Goal: Find specific page/section: Find specific page/section

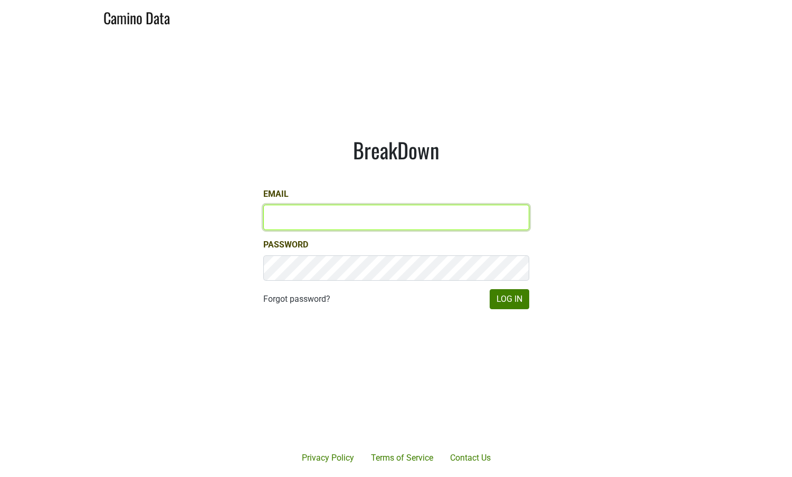
type input "kashy@ashesdiamonds.com"
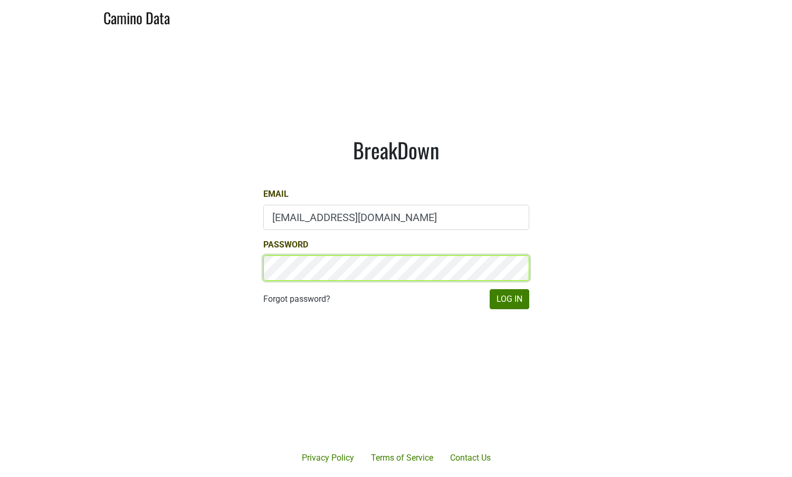
click at [508, 299] on button "Log In" at bounding box center [509, 299] width 40 height 20
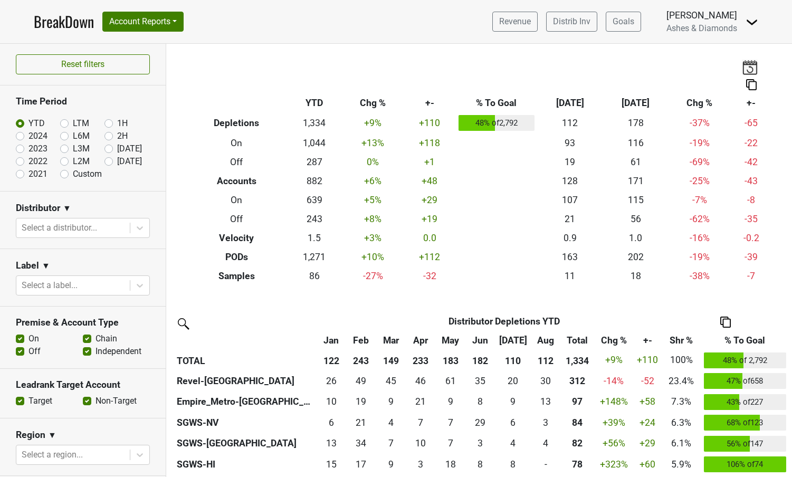
click at [117, 161] on label "[DATE]" at bounding box center [129, 161] width 25 height 13
click at [111, 161] on input "[DATE]" at bounding box center [125, 160] width 42 height 11
radio input "true"
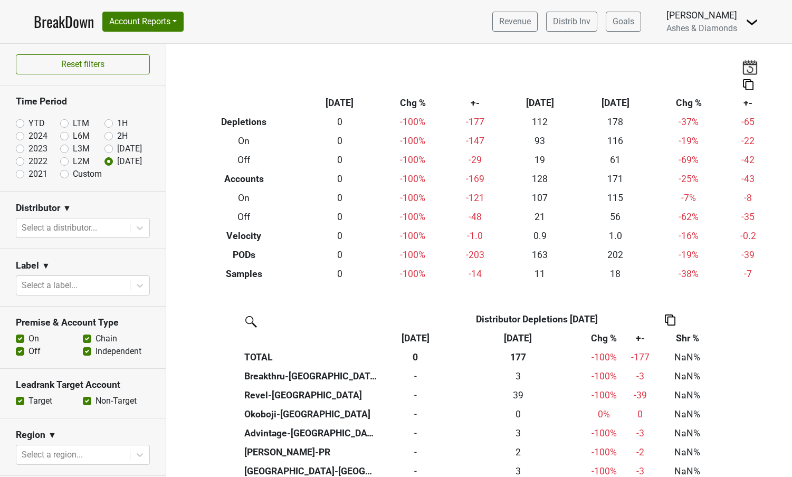
click at [117, 147] on label "Aug '25" at bounding box center [129, 148] width 25 height 13
click at [109, 147] on input "Aug '25" at bounding box center [125, 147] width 42 height 11
radio input "true"
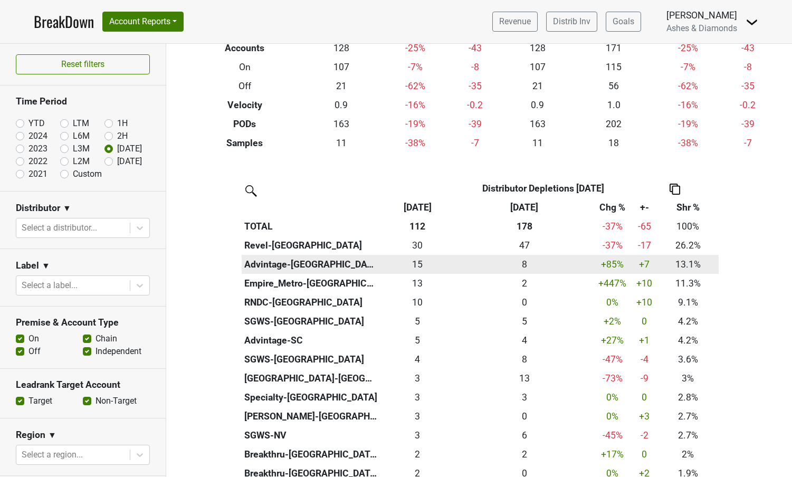
scroll to position [132, 0]
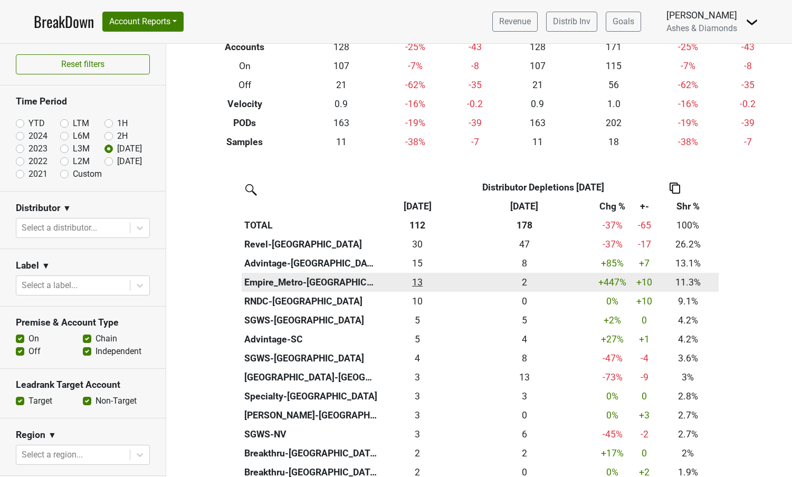
click at [418, 280] on div "12.75 13" at bounding box center [417, 282] width 70 height 14
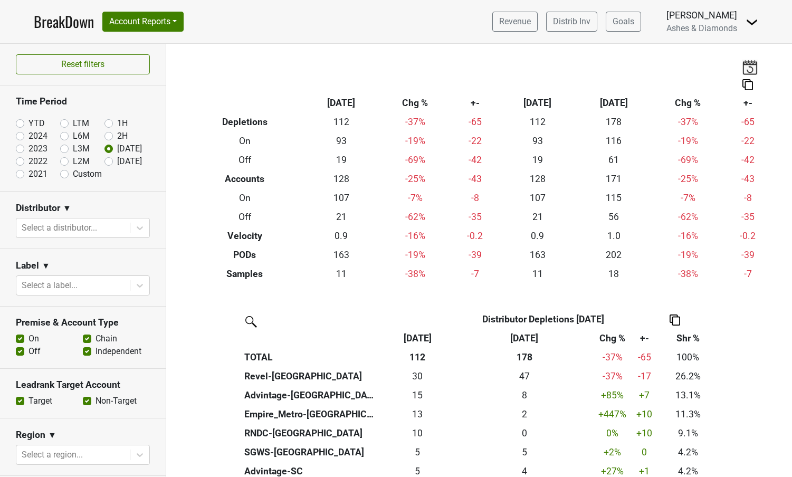
scroll to position [0, 0]
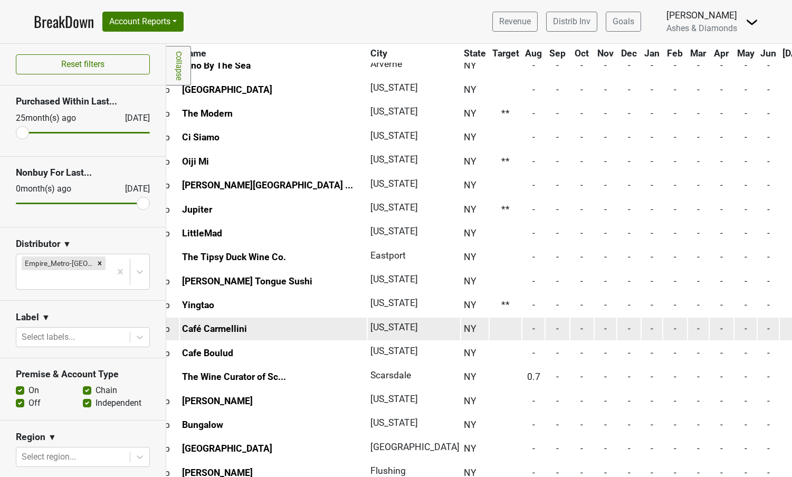
scroll to position [2098, 41]
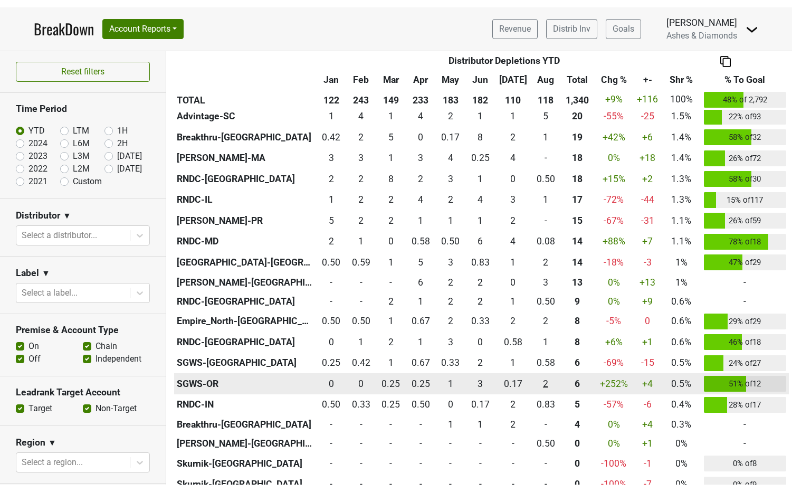
scroll to position [660, 0]
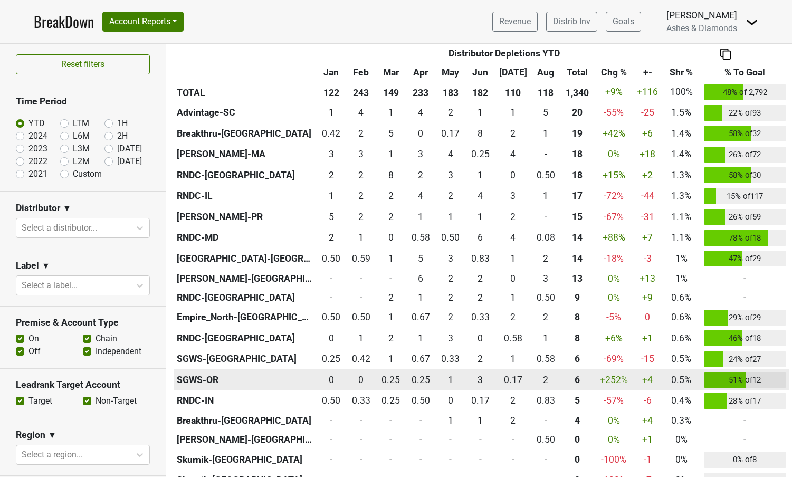
click at [544, 376] on div "2 2" at bounding box center [545, 380] width 25 height 14
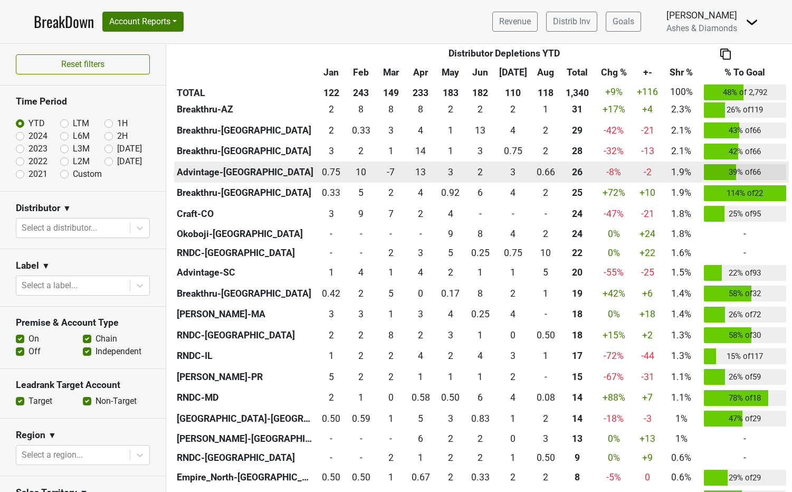
scroll to position [494, 0]
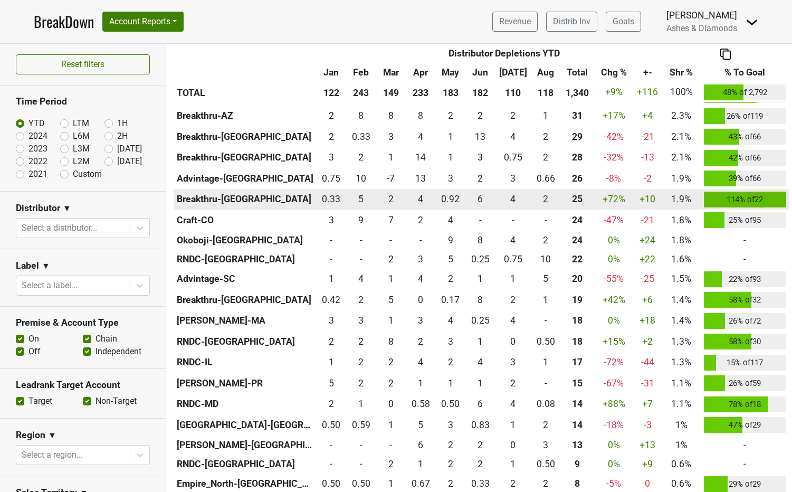
click at [542, 196] on div "2.167 2" at bounding box center [545, 199] width 25 height 14
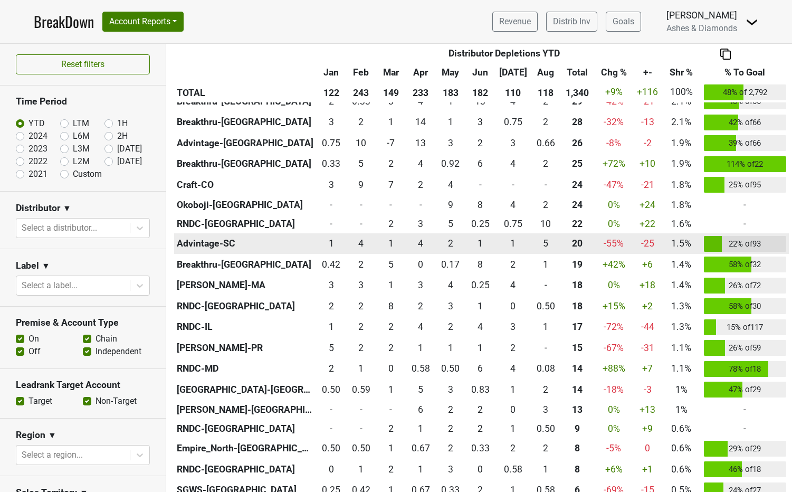
scroll to position [533, 0]
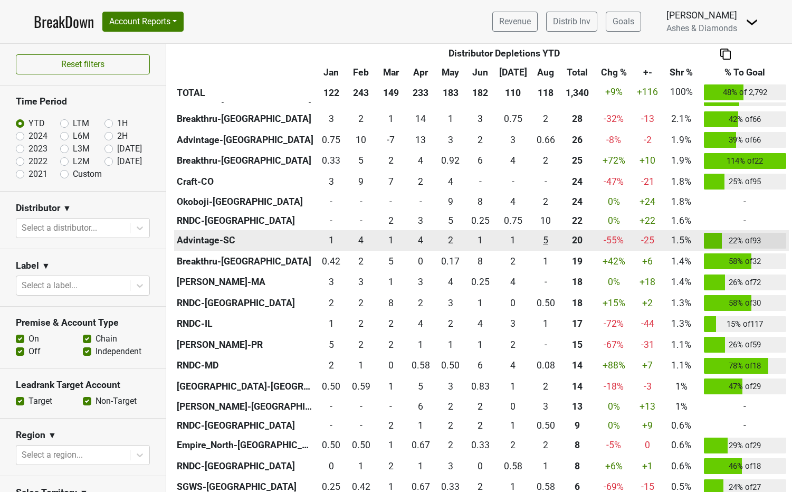
click at [544, 239] on div "4.67 5" at bounding box center [545, 240] width 25 height 14
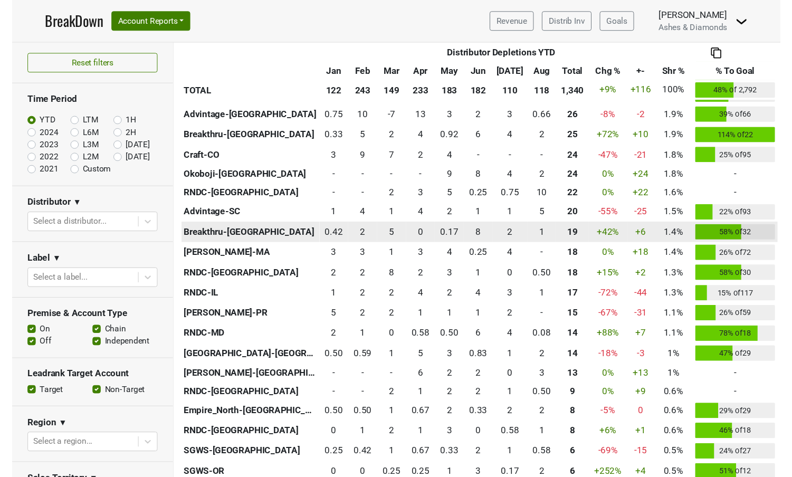
scroll to position [574, 0]
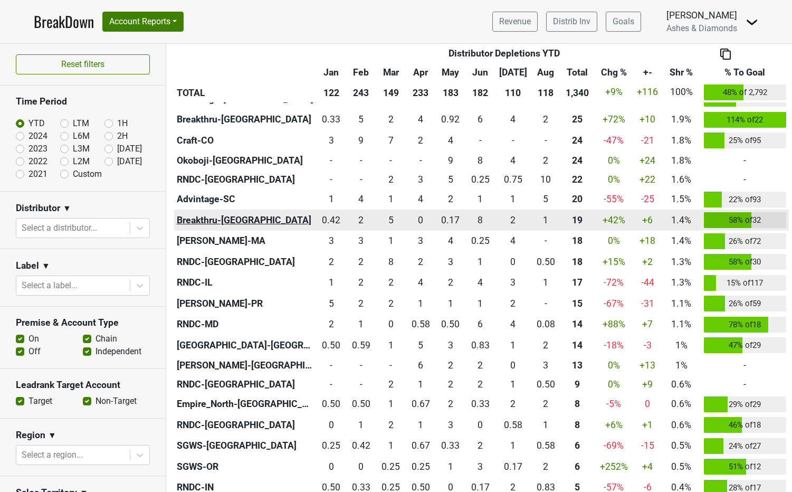
click at [200, 218] on th "Breakthru-WI" at bounding box center [245, 219] width 142 height 21
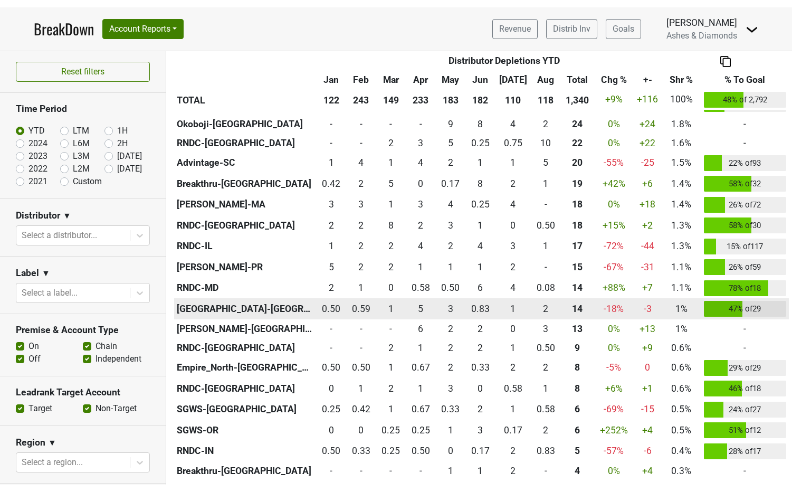
scroll to position [619, 0]
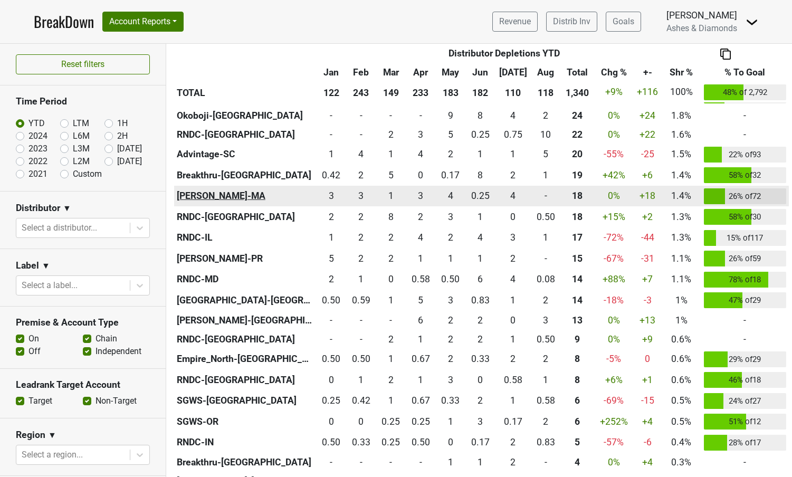
click at [197, 194] on th "Martignetti-MA" at bounding box center [245, 196] width 142 height 21
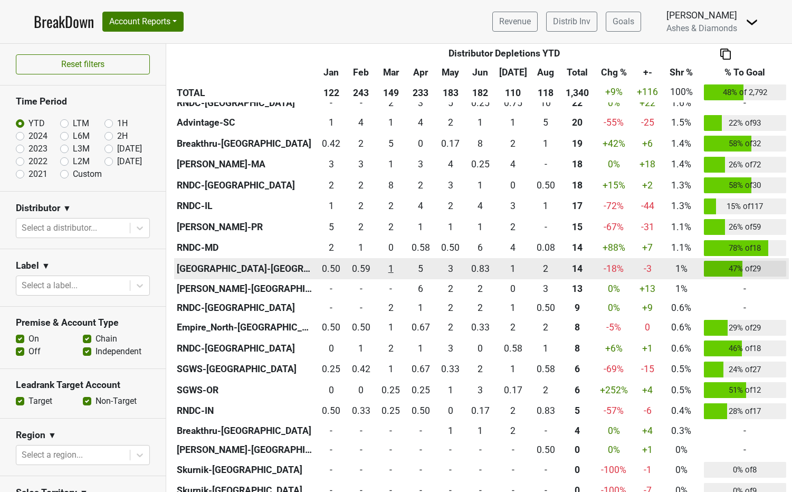
scroll to position [651, 0]
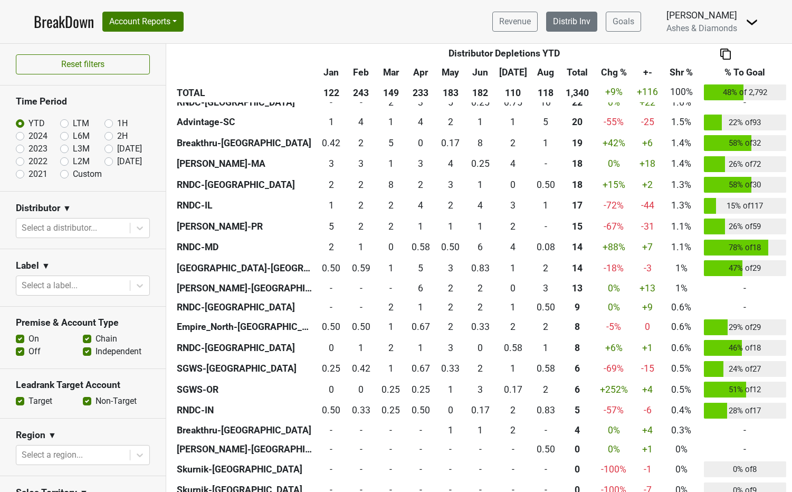
click at [577, 18] on link "Distrib Inv" at bounding box center [571, 22] width 51 height 20
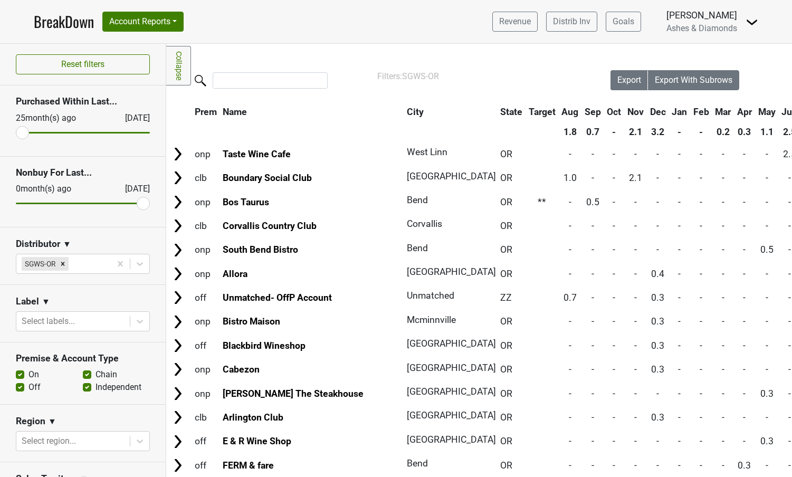
click at [63, 20] on link "BreakDown" at bounding box center [64, 22] width 60 height 22
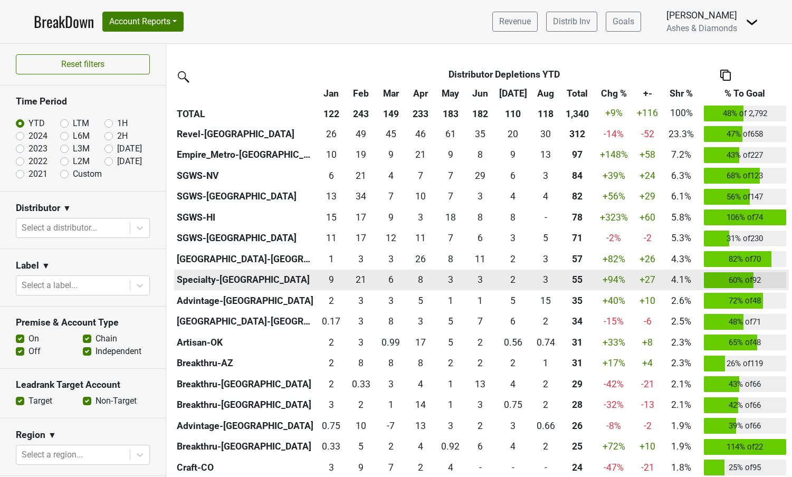
scroll to position [254, 0]
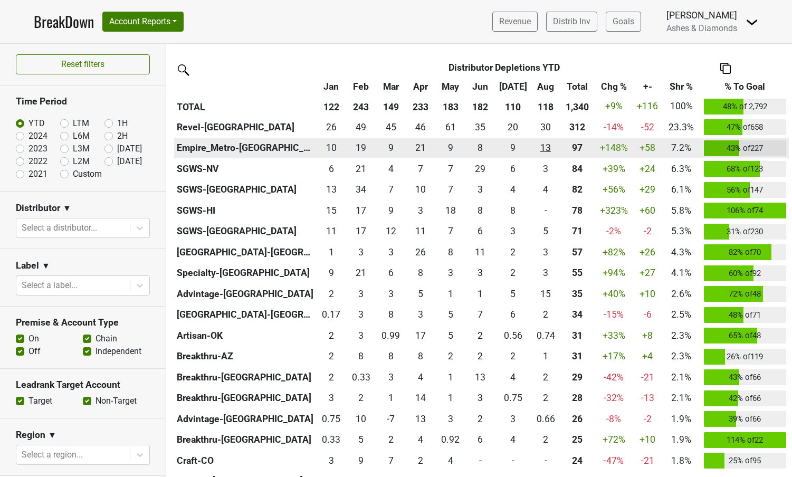
click at [542, 142] on div "12.75 13" at bounding box center [545, 148] width 25 height 14
click at [541, 144] on div "12.75 13" at bounding box center [545, 148] width 25 height 14
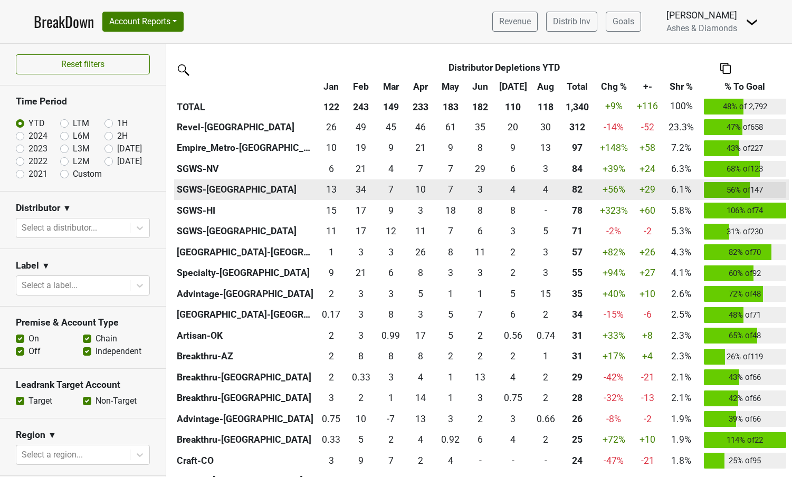
scroll to position [271, 0]
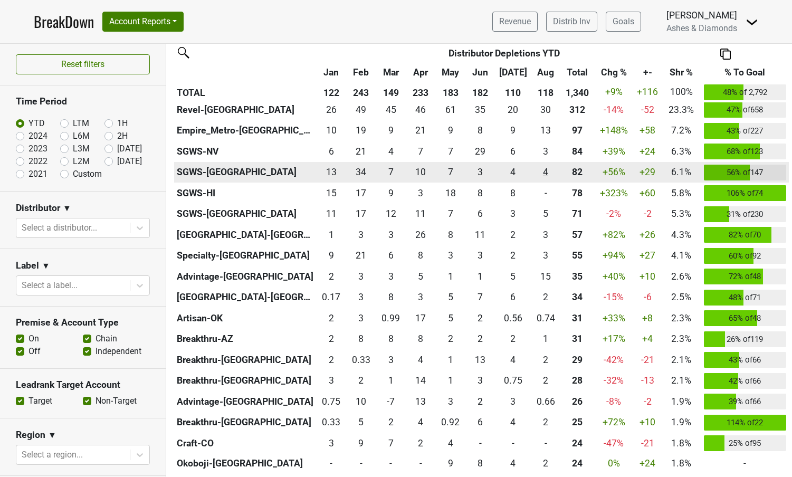
click at [546, 171] on div "4.085 4" at bounding box center [545, 172] width 25 height 14
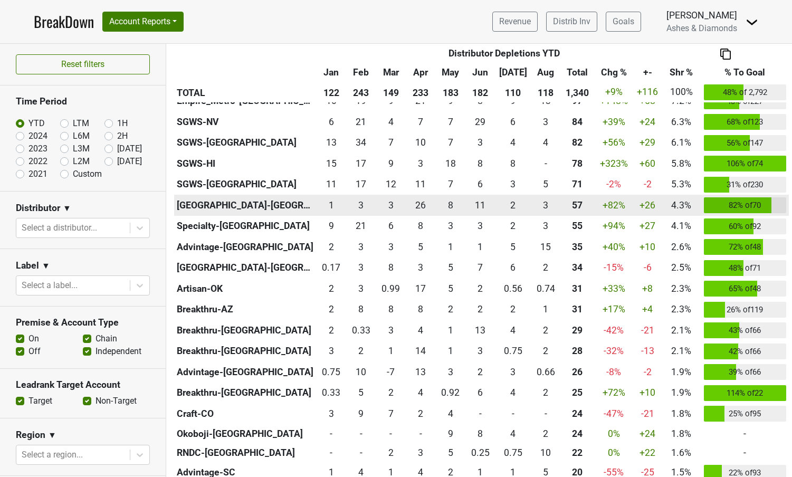
scroll to position [302, 0]
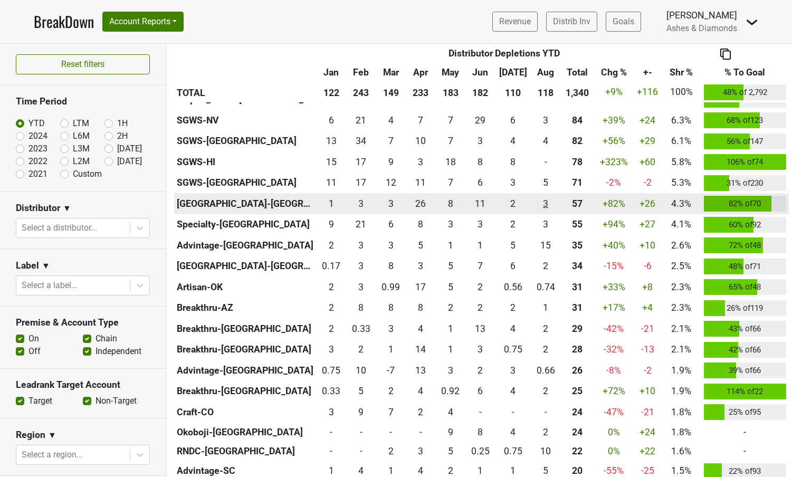
click at [545, 203] on div "3.416 3" at bounding box center [545, 204] width 25 height 14
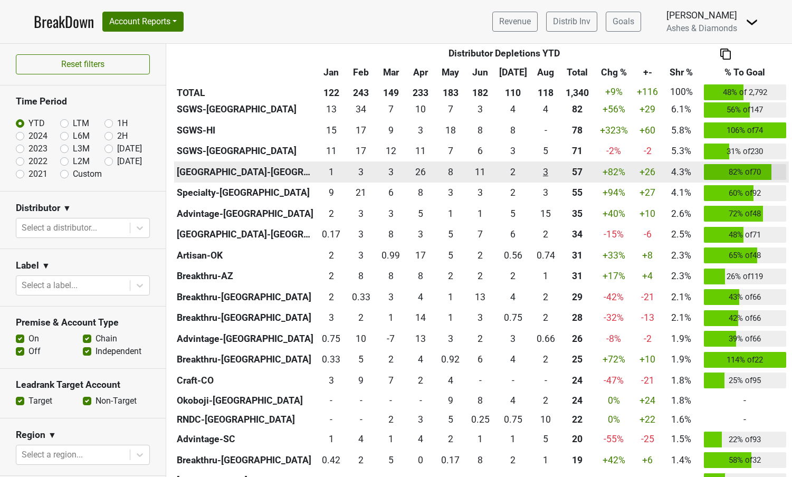
scroll to position [338, 0]
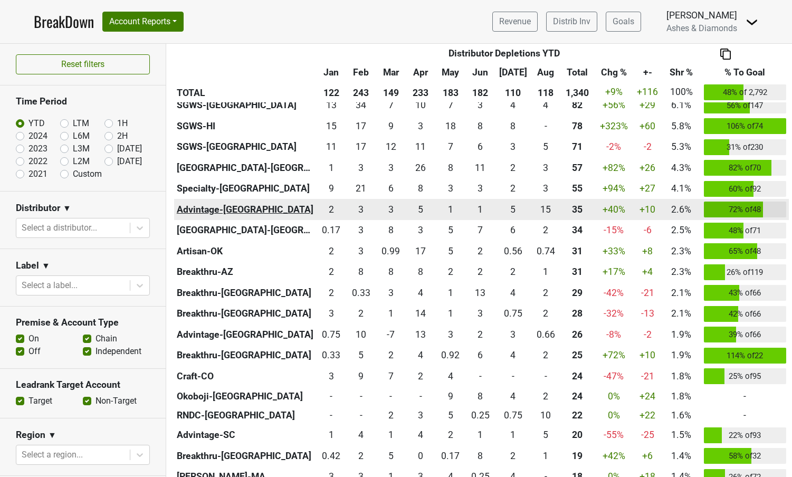
click at [222, 204] on th "Advintage-[GEOGRAPHIC_DATA]" at bounding box center [245, 209] width 142 height 21
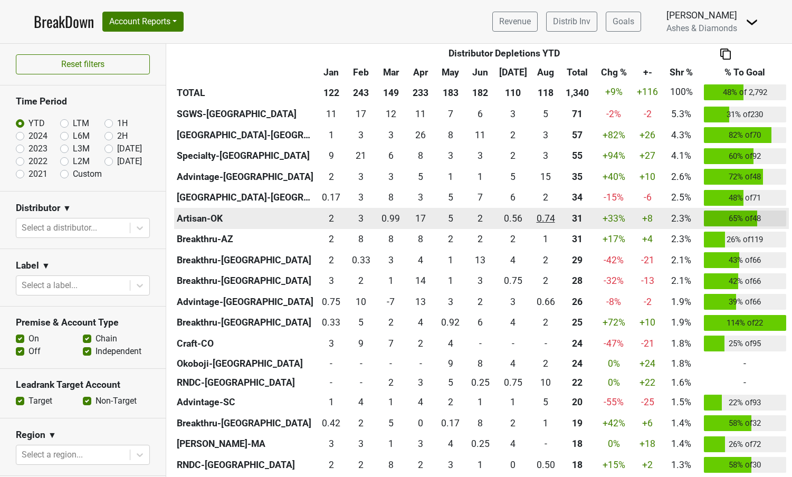
scroll to position [371, 0]
click at [201, 217] on th "Artisan-OK" at bounding box center [245, 217] width 142 height 21
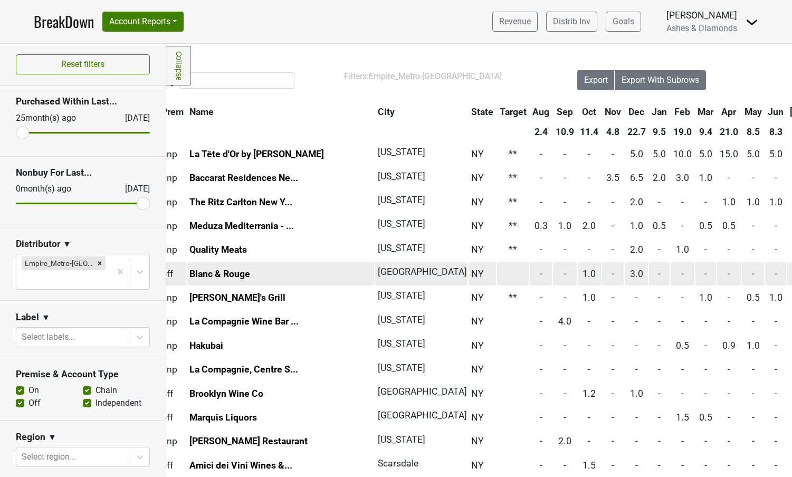
scroll to position [0, 33]
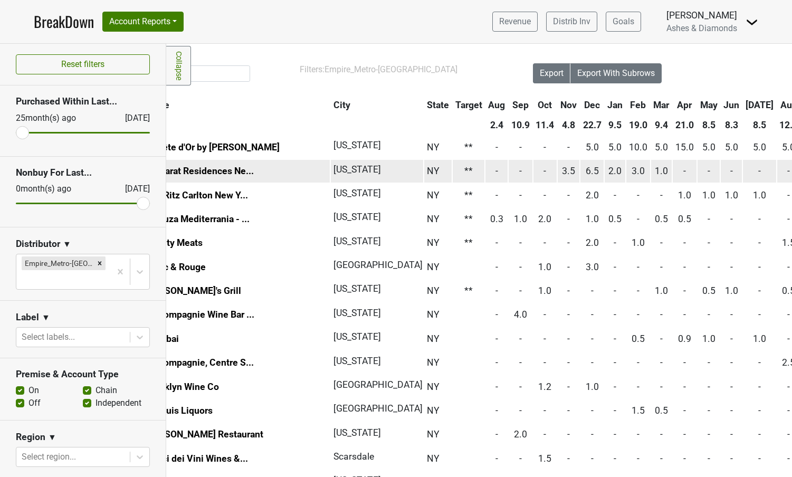
scroll to position [0, 78]
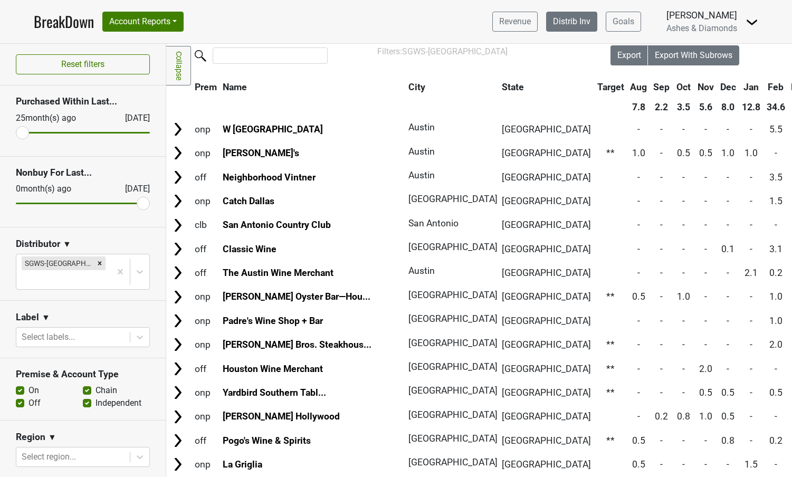
click at [578, 18] on link "Distrib Inv" at bounding box center [571, 22] width 51 height 20
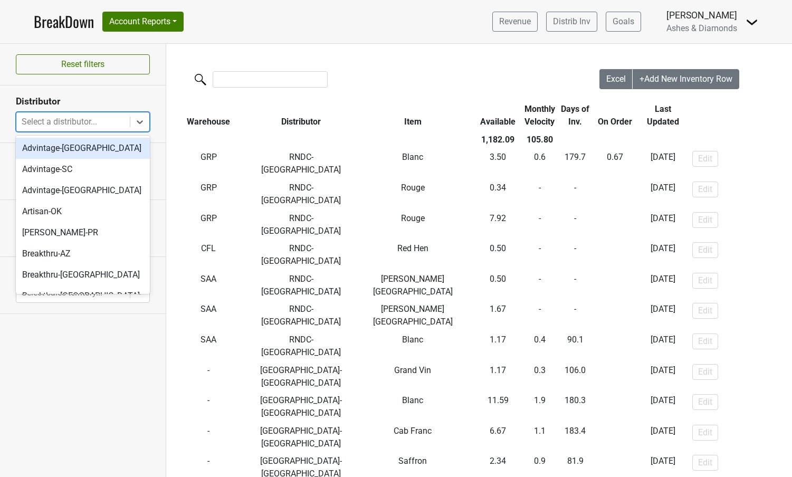
click at [89, 122] on div "Select a distributor..." at bounding box center [73, 122] width 103 height 13
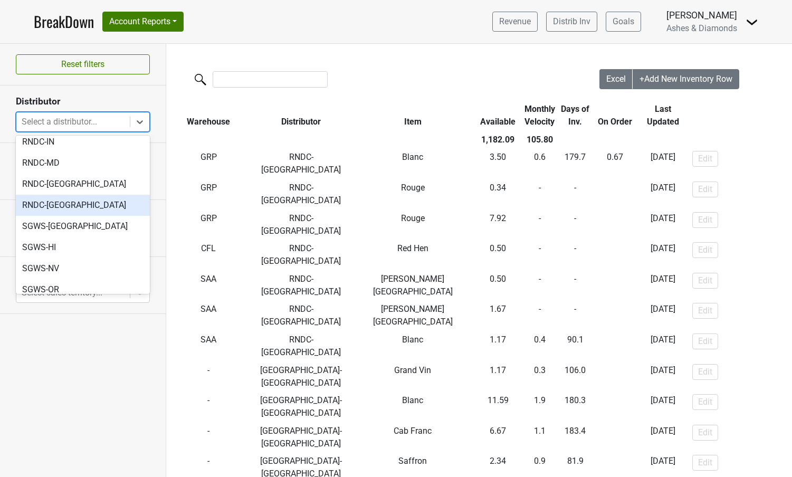
scroll to position [479, 0]
click at [60, 300] on div "SGWS-[GEOGRAPHIC_DATA]" at bounding box center [83, 310] width 134 height 21
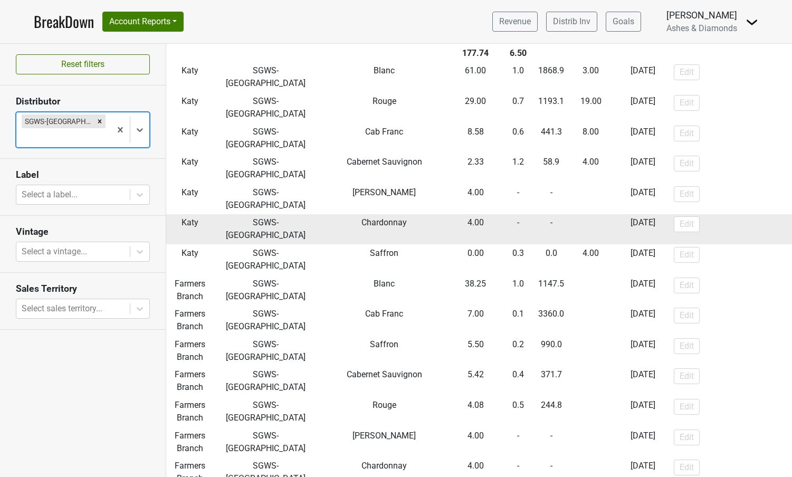
scroll to position [86, 0]
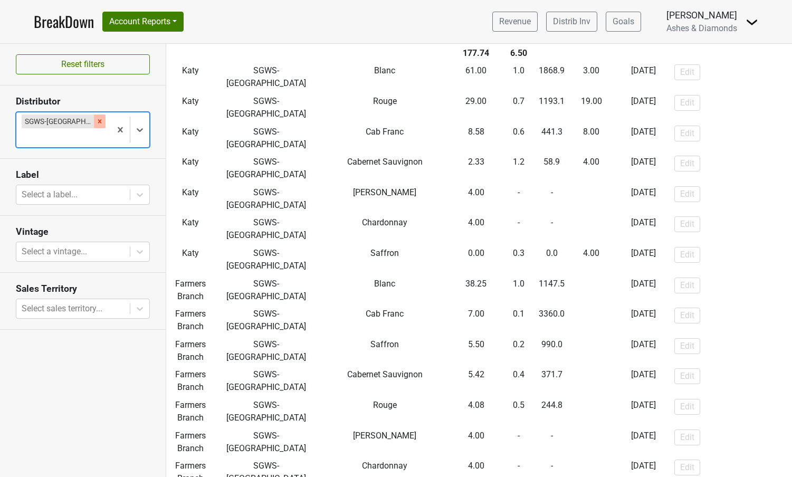
click at [96, 121] on icon "Remove SGWS-TX" at bounding box center [99, 121] width 7 height 7
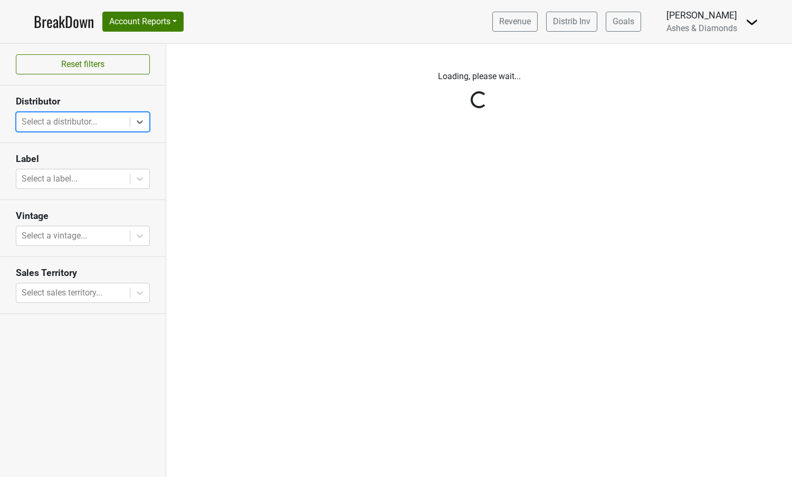
scroll to position [0, 0]
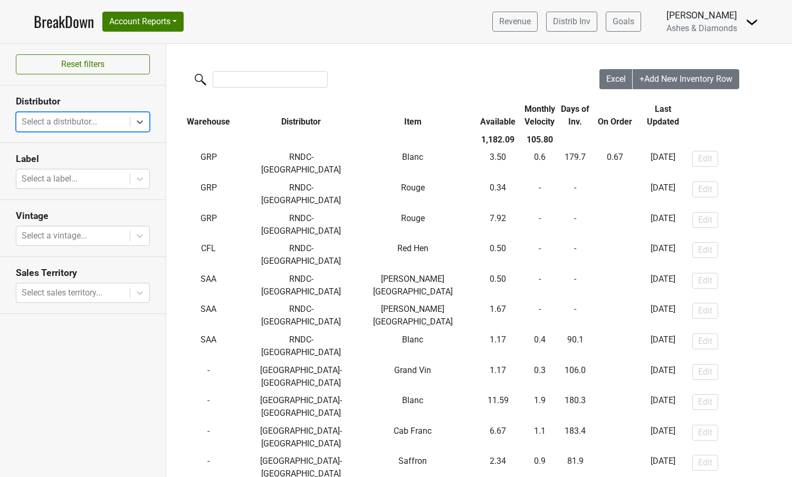
click at [64, 18] on link "BreakDown" at bounding box center [64, 22] width 60 height 22
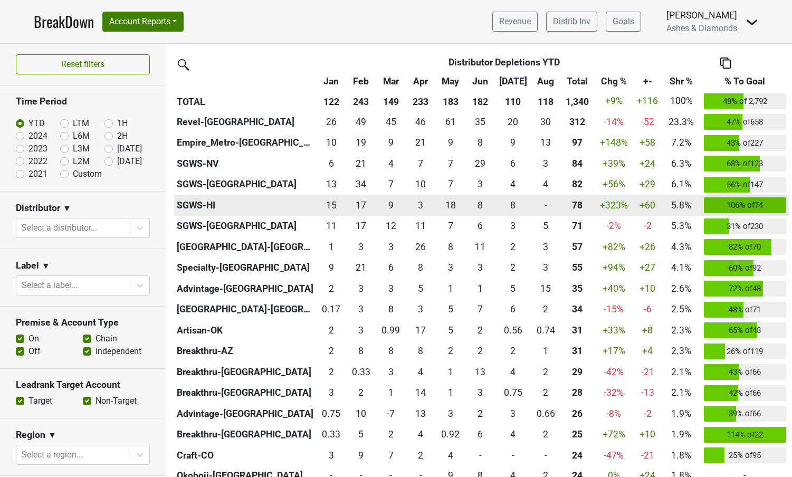
scroll to position [259, 0]
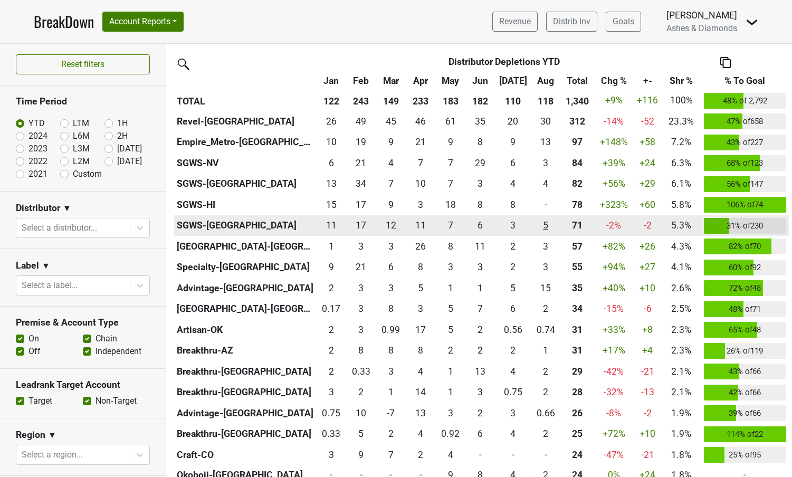
click at [544, 222] on div "4.75 5" at bounding box center [545, 225] width 25 height 14
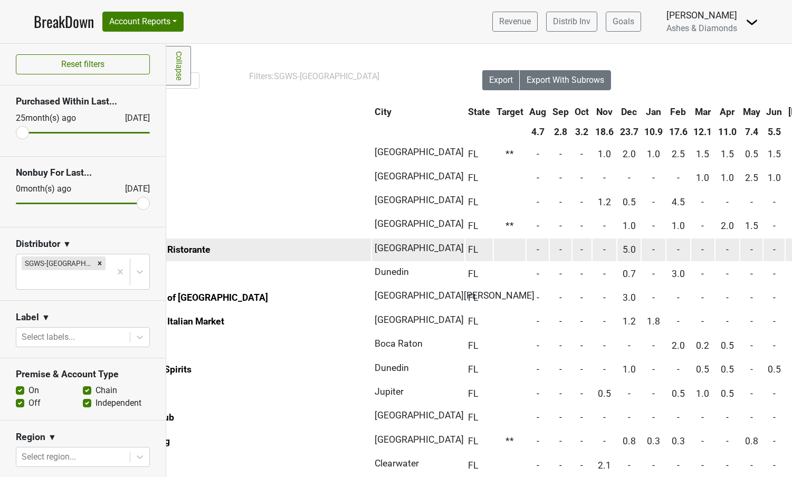
scroll to position [0, 128]
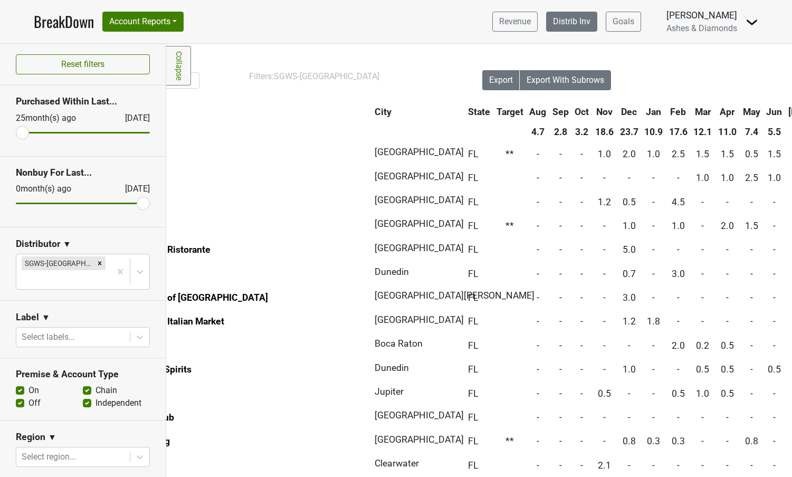
click at [562, 26] on link "Distrib Inv" at bounding box center [571, 22] width 51 height 20
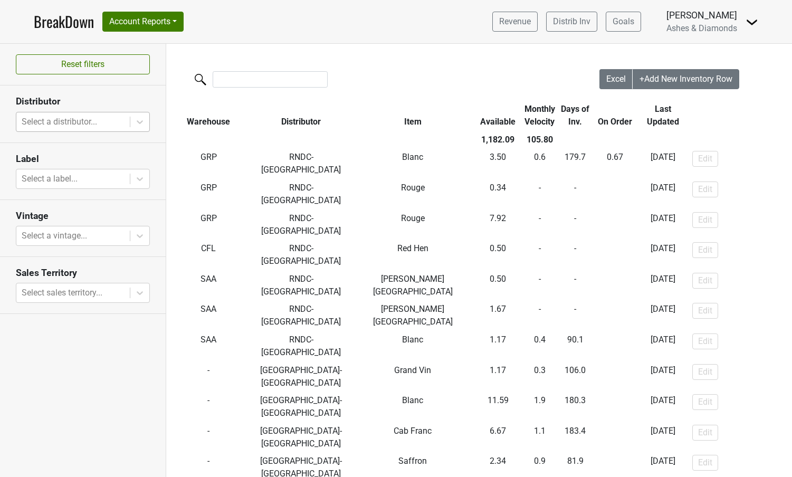
click at [104, 121] on div at bounding box center [73, 121] width 103 height 15
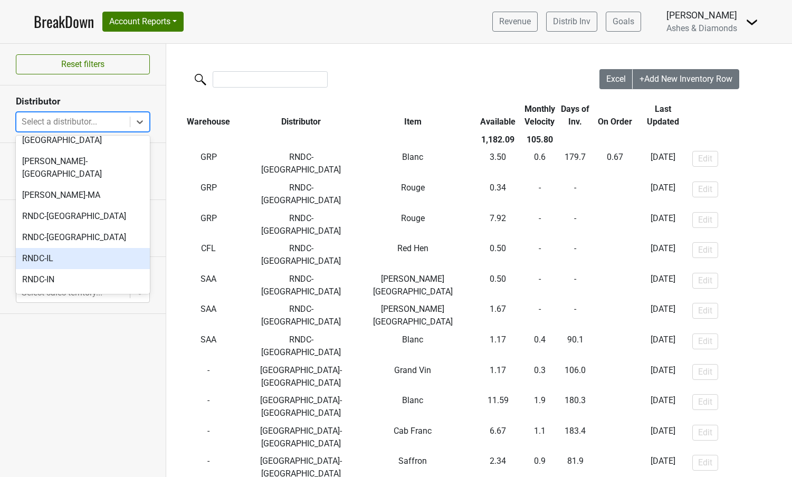
scroll to position [479, 0]
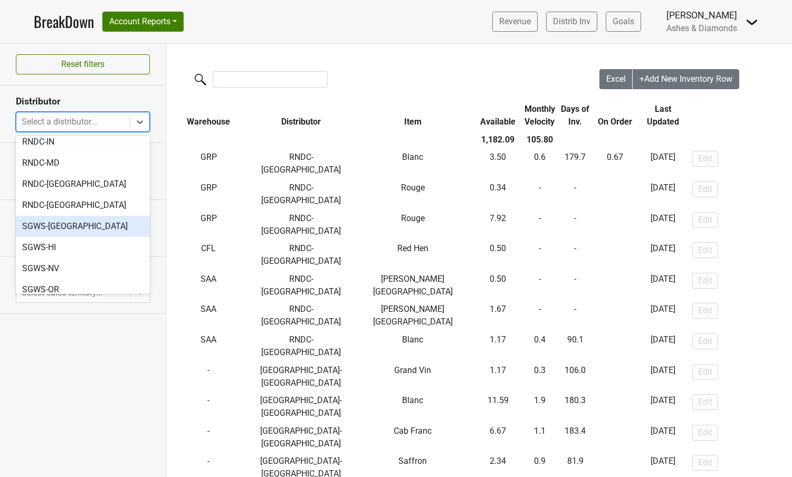
click at [55, 216] on div "SGWS-[GEOGRAPHIC_DATA]" at bounding box center [83, 226] width 134 height 21
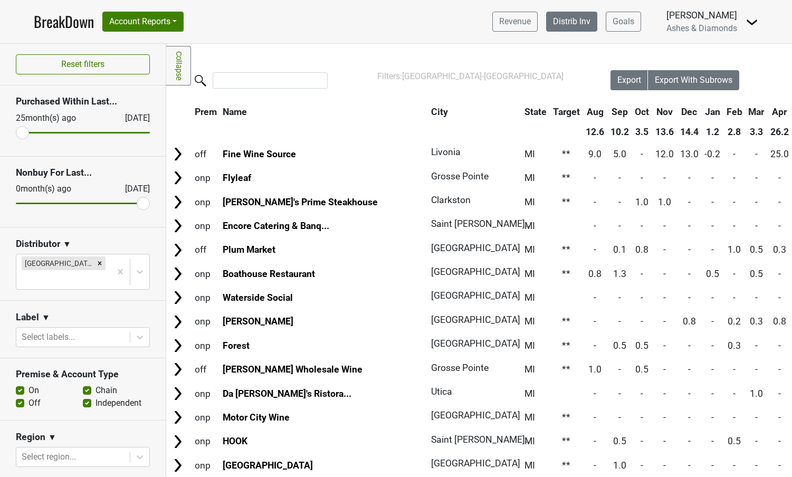
click at [582, 26] on link "Distrib Inv" at bounding box center [571, 22] width 51 height 20
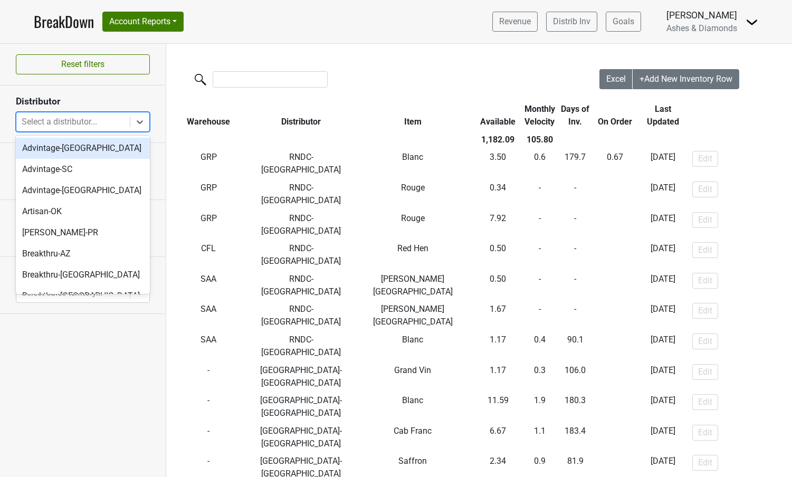
click at [72, 114] on div at bounding box center [73, 121] width 103 height 15
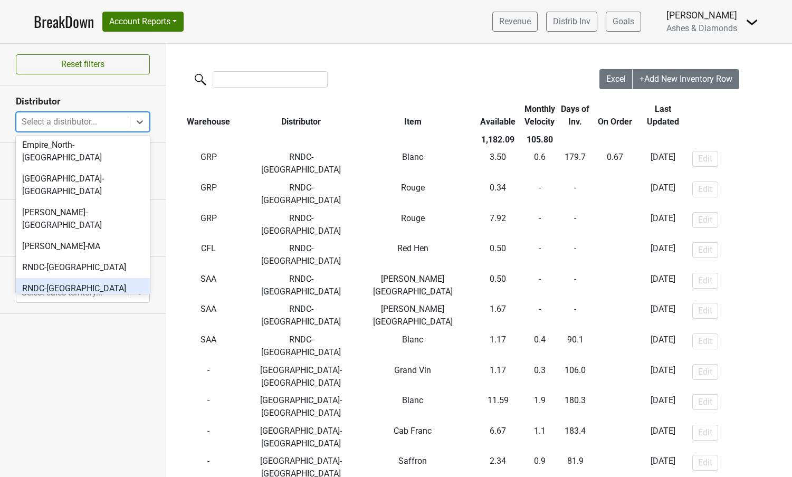
scroll to position [280, 0]
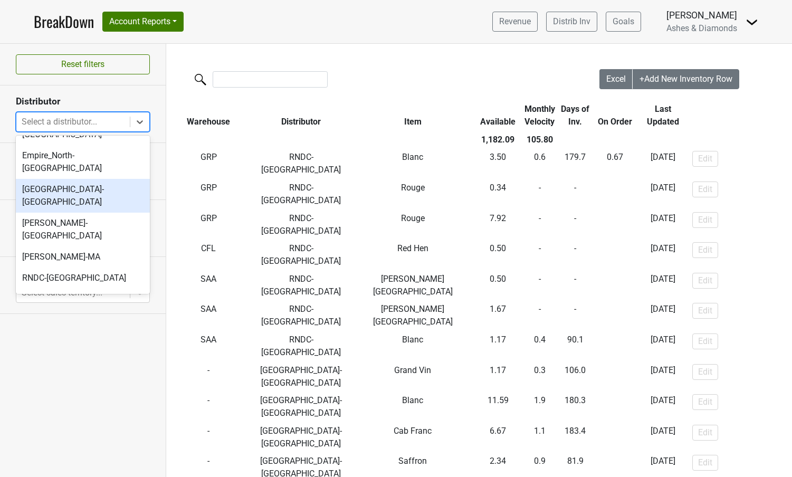
click at [84, 179] on div "[GEOGRAPHIC_DATA]-[GEOGRAPHIC_DATA]" at bounding box center [83, 196] width 134 height 34
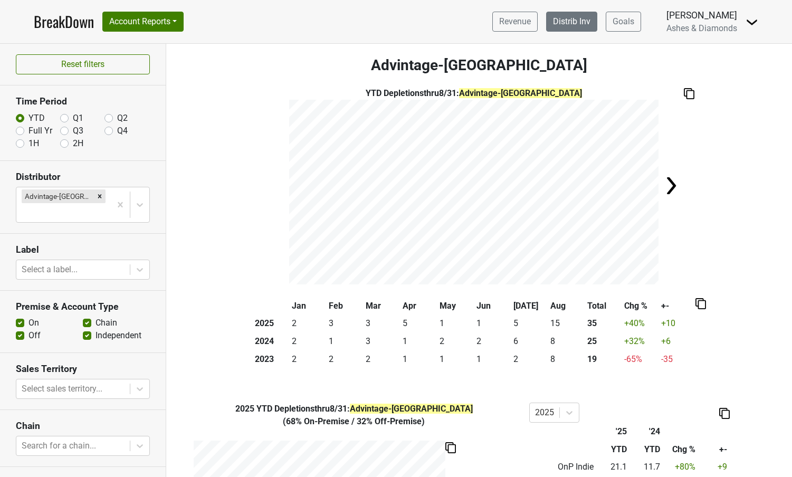
click at [577, 25] on link "Distrib Inv" at bounding box center [571, 22] width 51 height 20
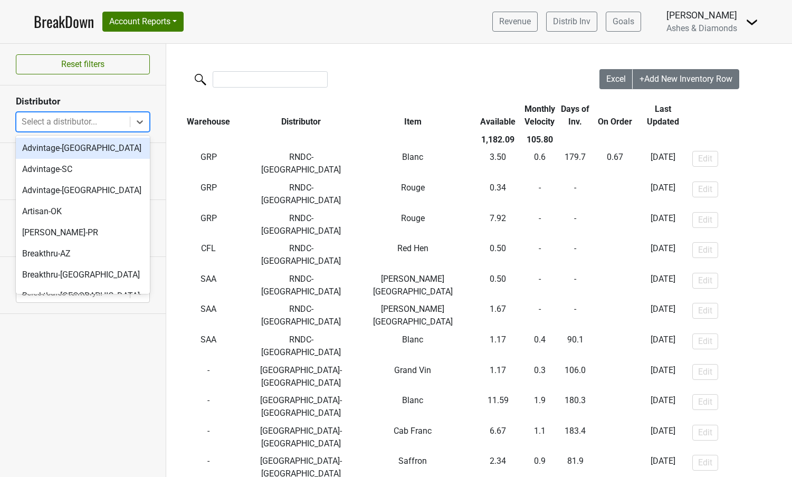
drag, startPoint x: 79, startPoint y: 121, endPoint x: 85, endPoint y: 126, distance: 7.9
click at [79, 121] on div "Select a distributor..." at bounding box center [73, 122] width 103 height 13
drag, startPoint x: 90, startPoint y: 148, endPoint x: 104, endPoint y: 151, distance: 14.5
click at [90, 148] on div "Advintage-[GEOGRAPHIC_DATA]" at bounding box center [83, 148] width 134 height 21
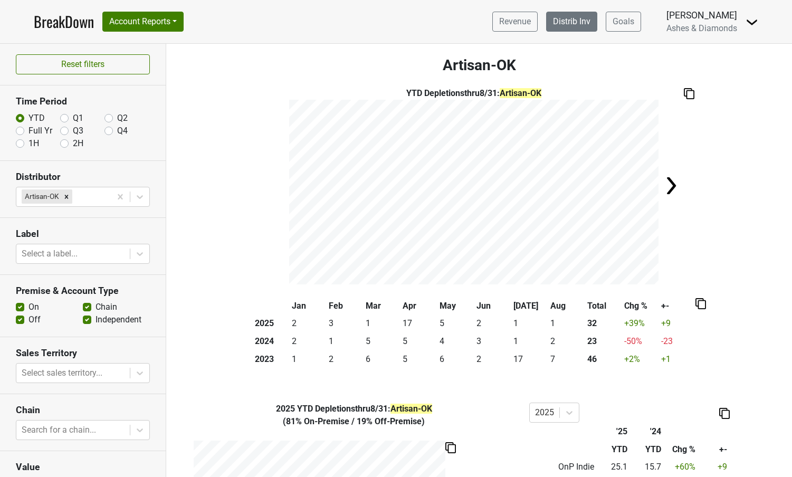
click at [581, 27] on link "Distrib Inv" at bounding box center [571, 22] width 51 height 20
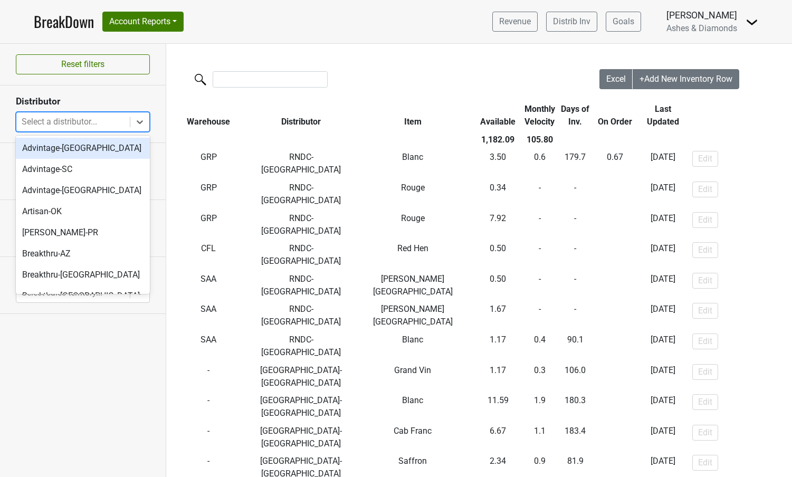
click at [84, 119] on div "Select a distributor..." at bounding box center [73, 122] width 103 height 13
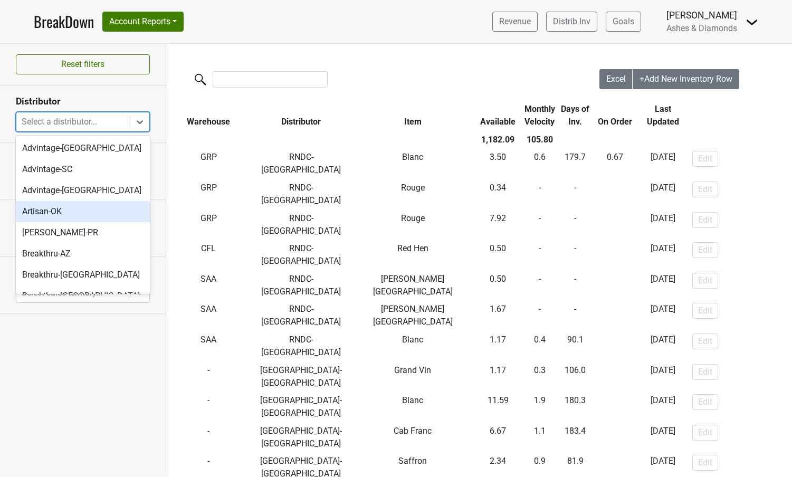
click at [82, 215] on div "Artisan-OK" at bounding box center [83, 211] width 134 height 21
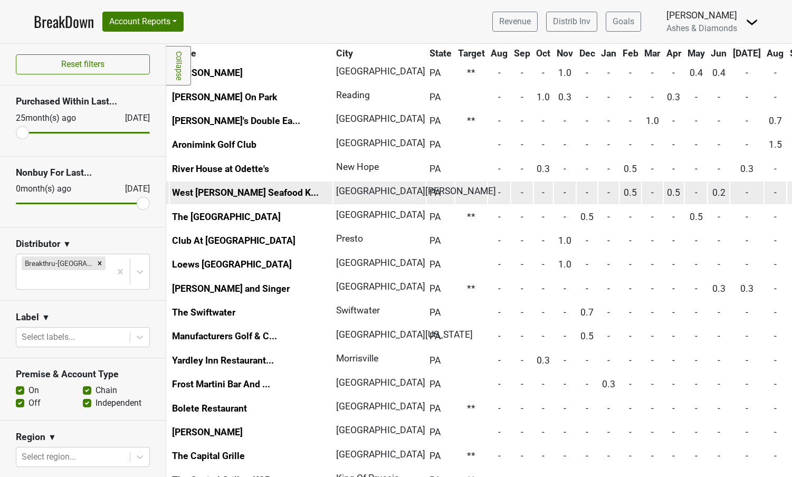
scroll to position [178, 51]
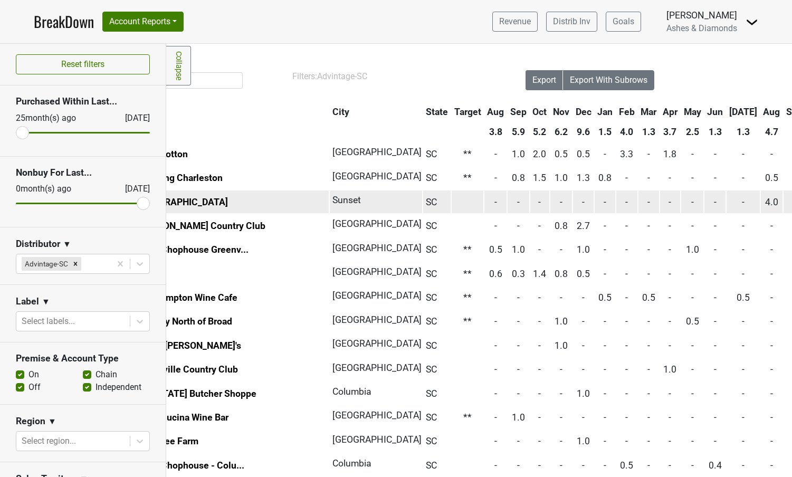
scroll to position [0, 99]
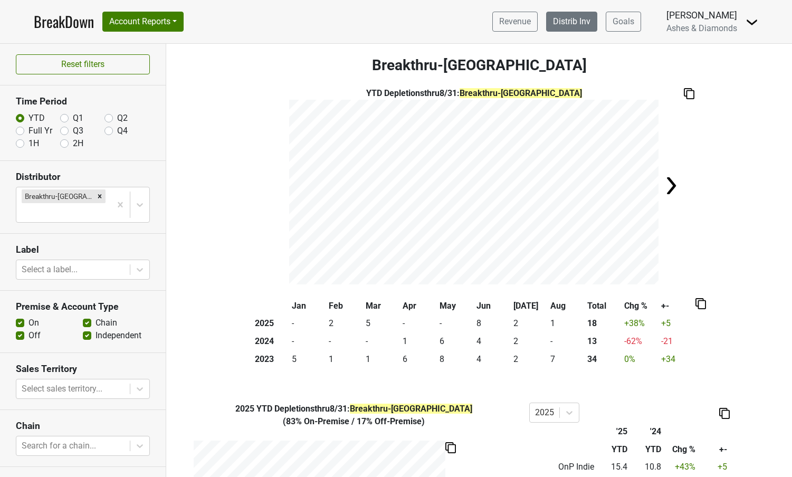
click at [582, 21] on link "Distrib Inv" at bounding box center [571, 22] width 51 height 20
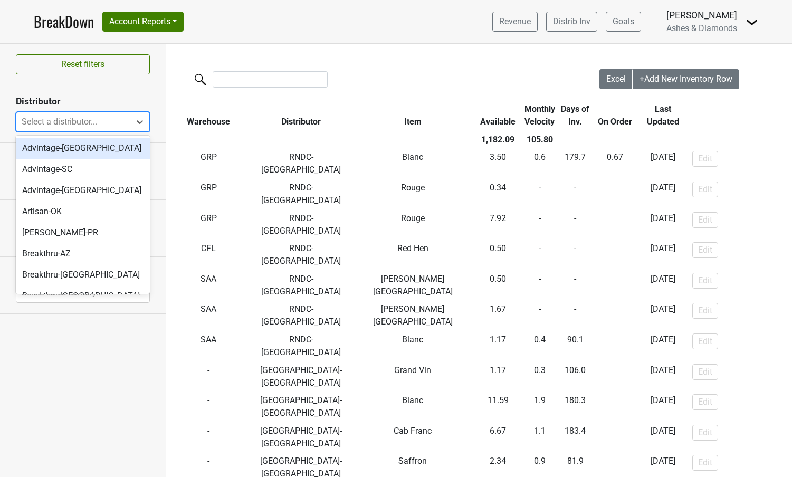
click at [102, 117] on div at bounding box center [73, 121] width 103 height 15
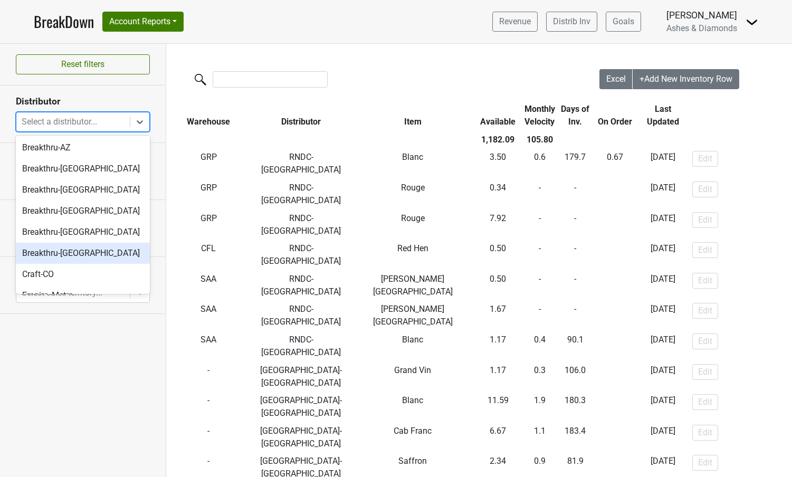
scroll to position [104, 0]
click at [73, 248] on div "Breakthru-[GEOGRAPHIC_DATA]" at bounding box center [83, 254] width 134 height 21
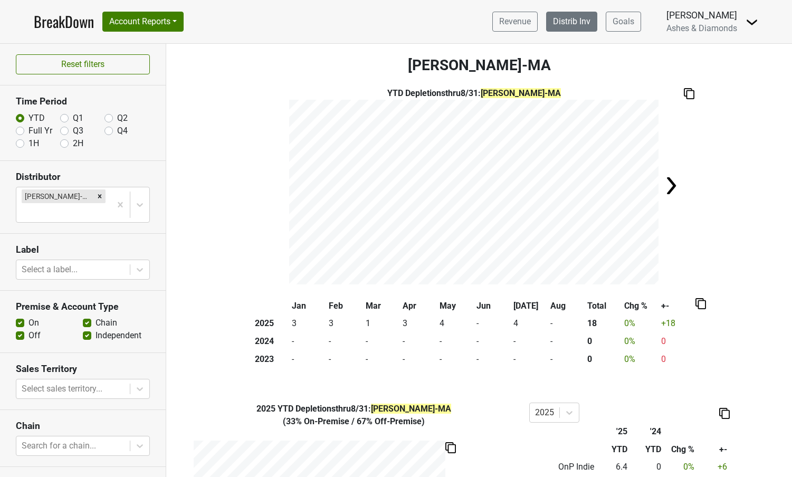
click at [584, 25] on link "Distrib Inv" at bounding box center [571, 22] width 51 height 20
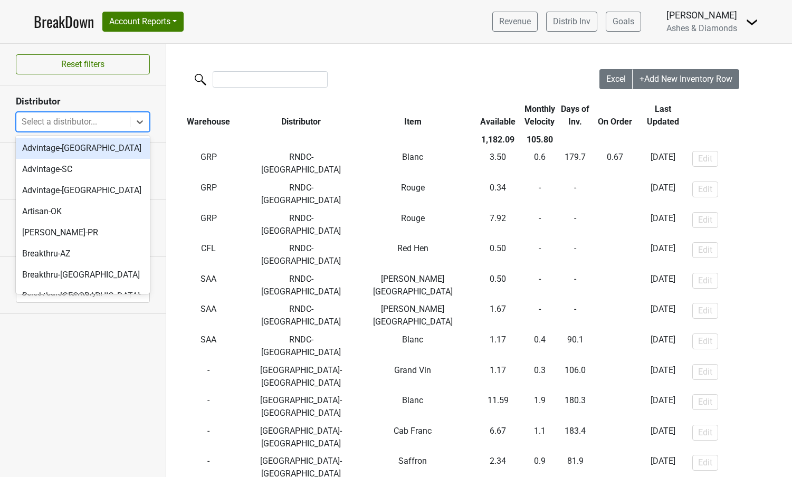
click at [88, 123] on div "Select a distributor..." at bounding box center [73, 122] width 103 height 13
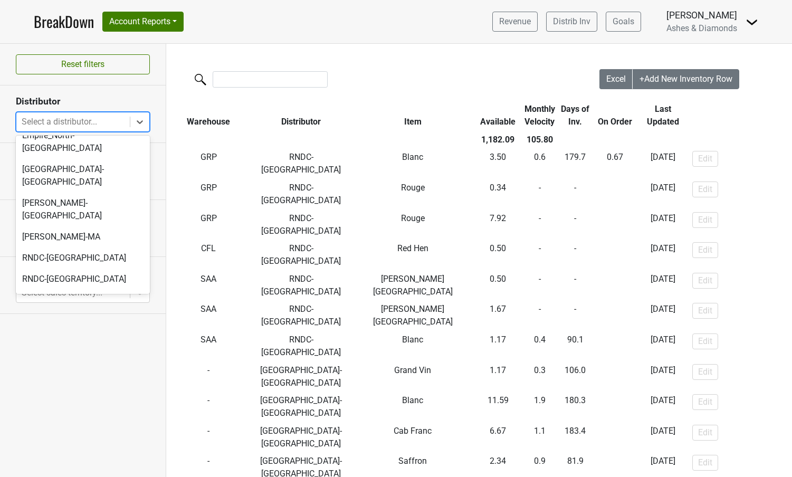
scroll to position [299, 0]
click at [87, 227] on div "Martignetti-MA" at bounding box center [83, 237] width 134 height 21
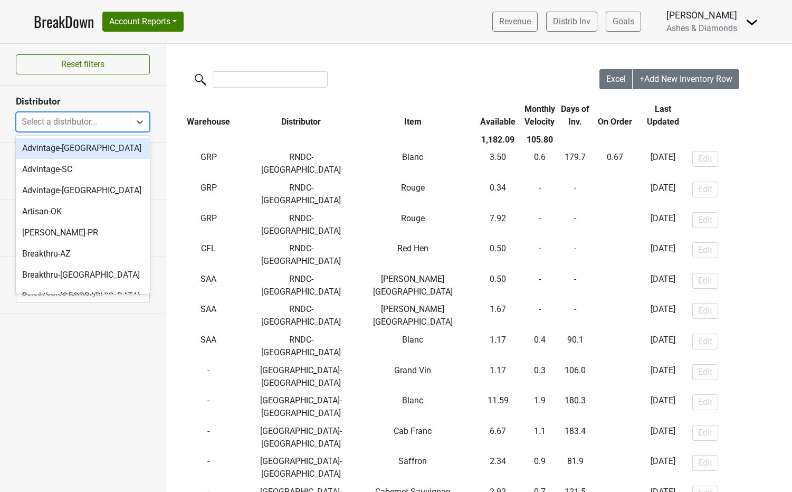
click at [91, 118] on div "Select a distributor..." at bounding box center [73, 122] width 103 height 13
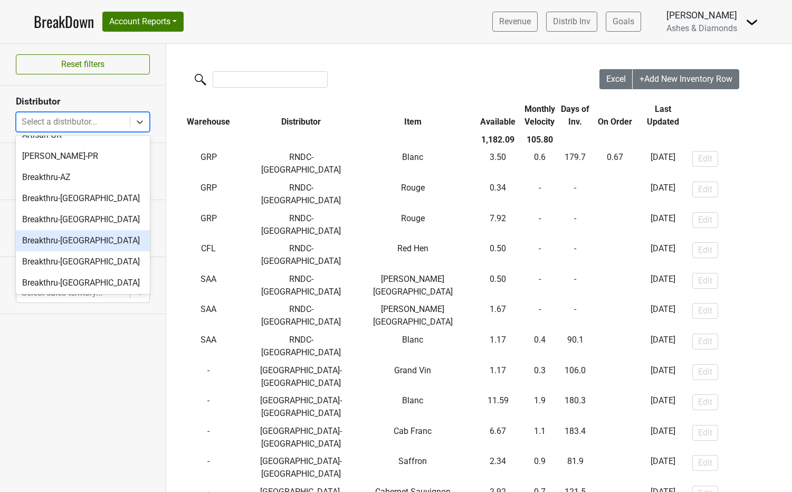
scroll to position [74, 0]
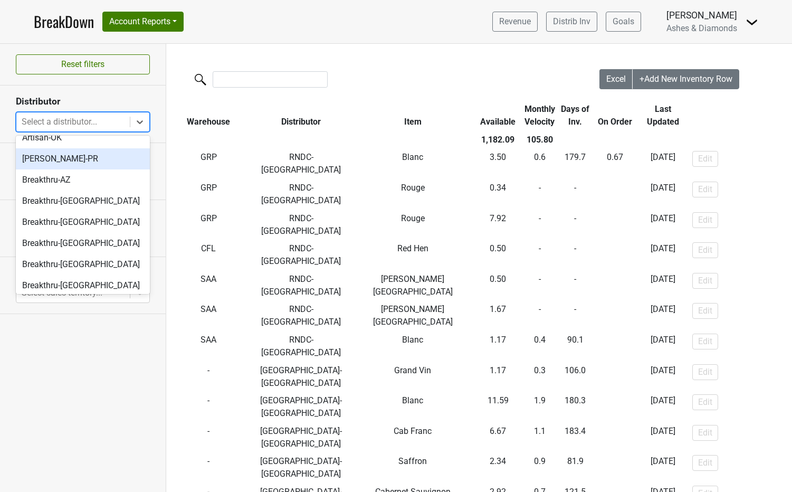
click at [84, 162] on div "B Fernandez-PR" at bounding box center [83, 158] width 134 height 21
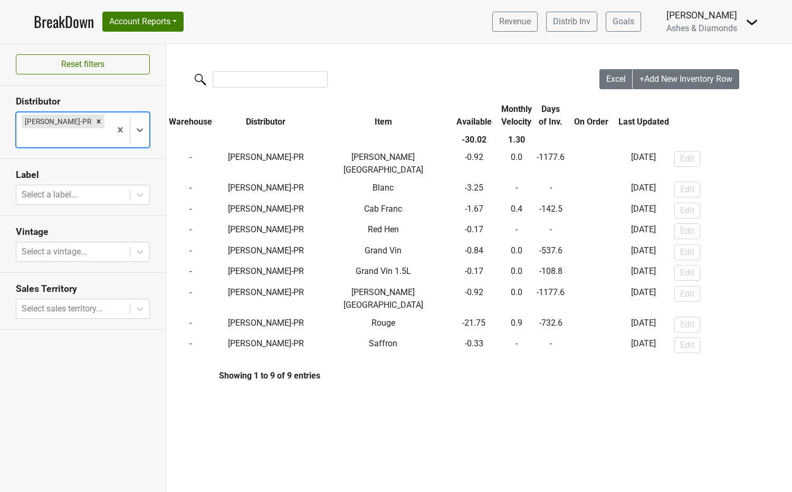
click at [63, 21] on link "BreakDown" at bounding box center [64, 22] width 60 height 22
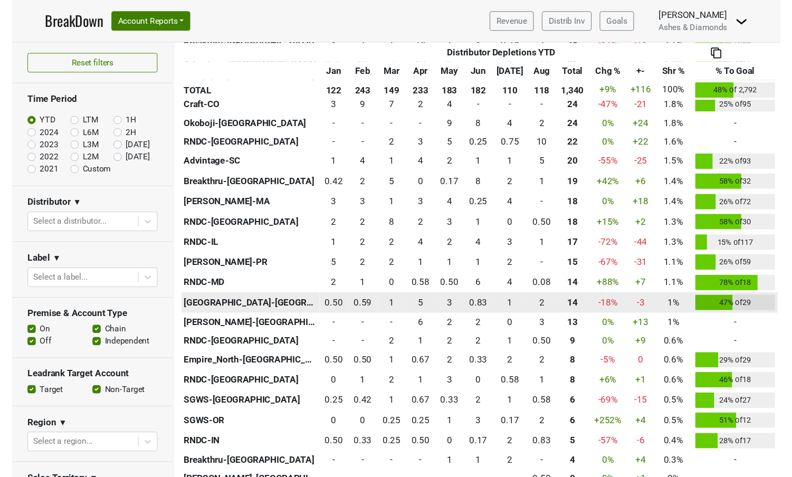
scroll to position [633, 0]
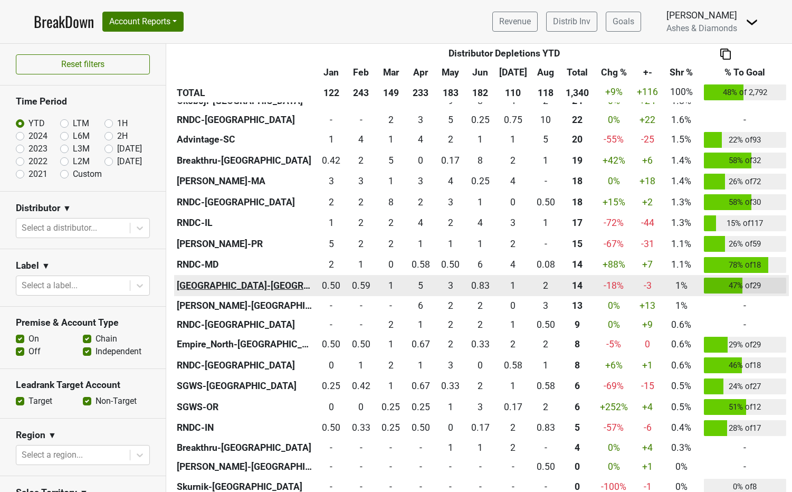
click at [225, 281] on th "Heidelberg-KY" at bounding box center [245, 285] width 142 height 21
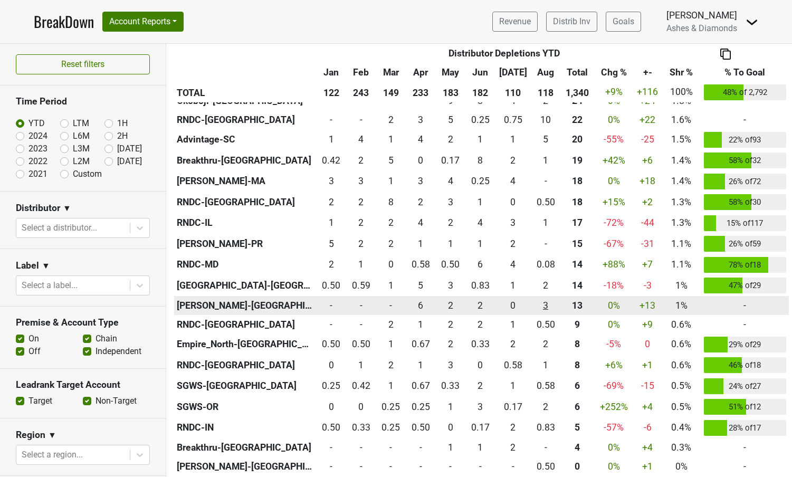
click at [543, 301] on div "3.083 3" at bounding box center [545, 306] width 25 height 14
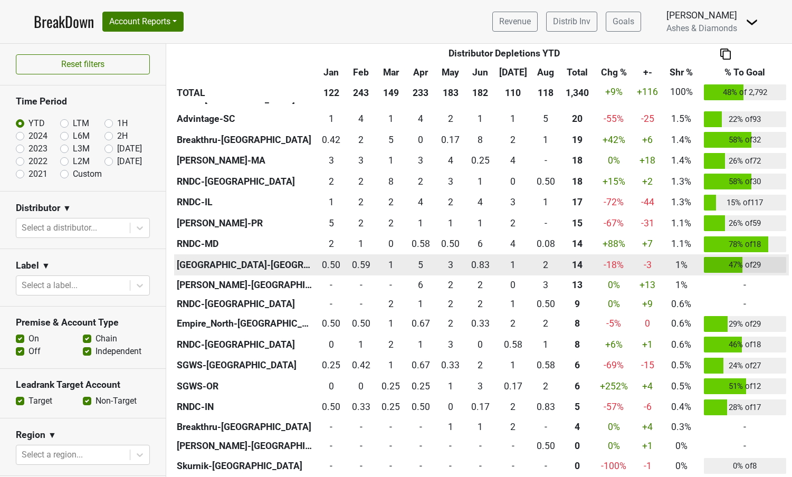
scroll to position [669, 0]
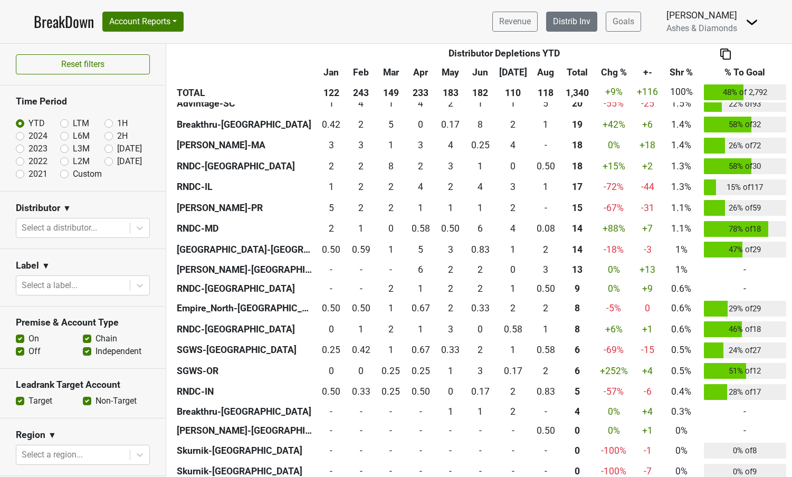
click at [574, 22] on link "Distrib Inv" at bounding box center [571, 22] width 51 height 20
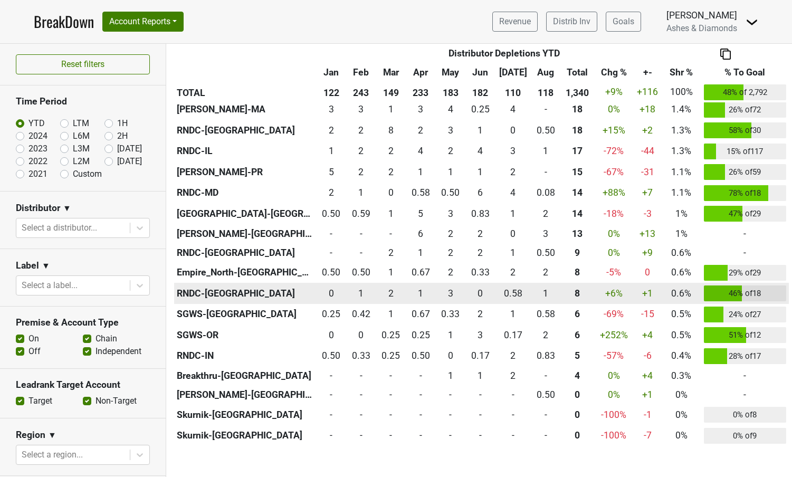
scroll to position [706, 0]
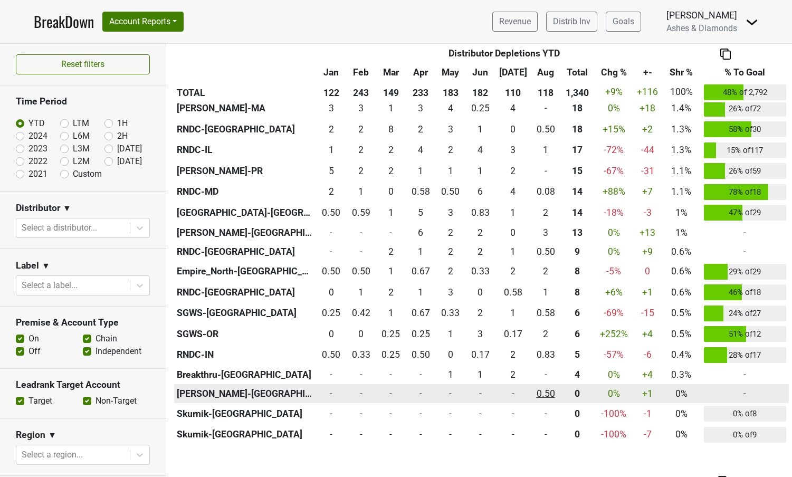
click at [550, 388] on div "0.5 0.50" at bounding box center [545, 394] width 25 height 14
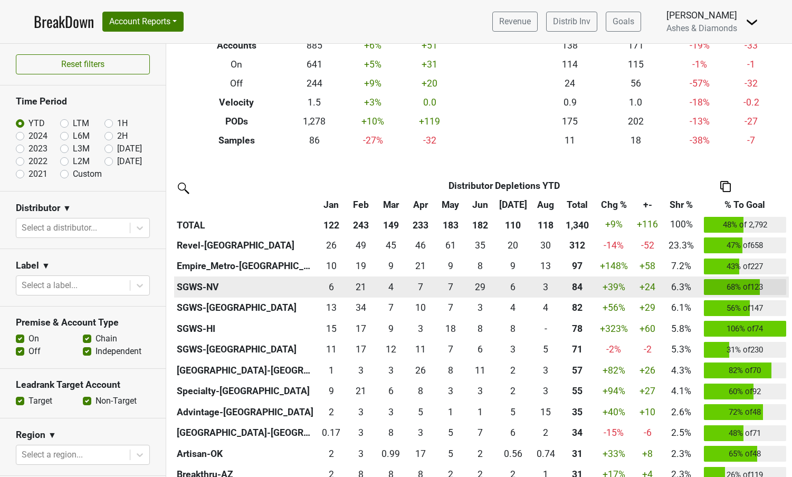
scroll to position [138, 0]
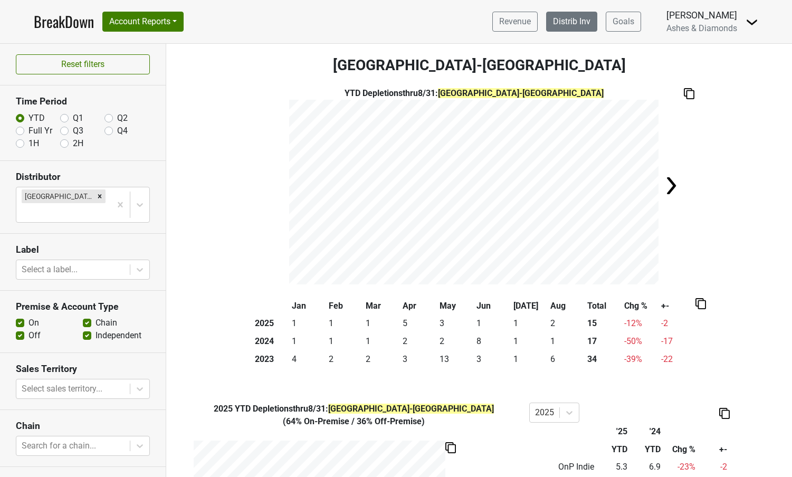
click at [566, 23] on link "Distrib Inv" at bounding box center [571, 22] width 51 height 20
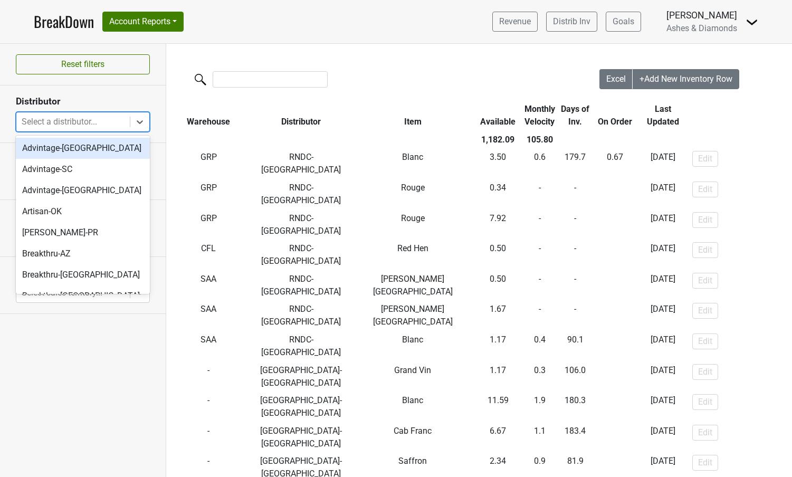
click at [70, 118] on div "Select a distributor..." at bounding box center [73, 122] width 103 height 13
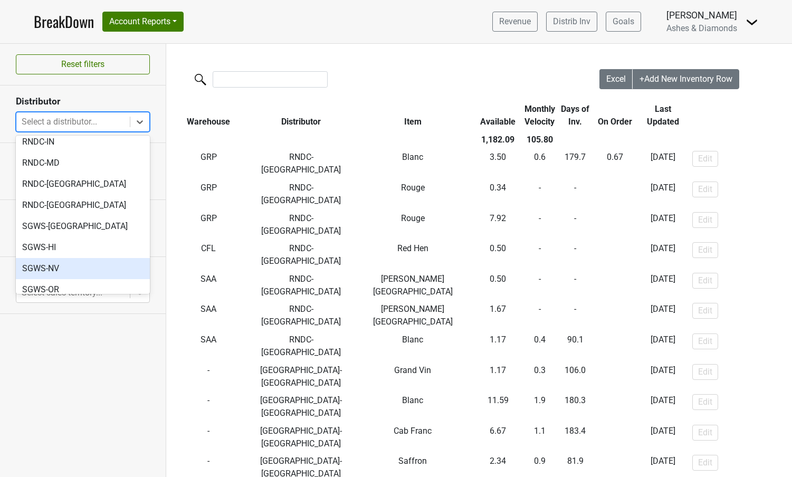
scroll to position [479, 0]
click at [407, 23] on nav "BreakDown Account Reports SuperRanker Map Award Progress Chain Compliance CRM N…" at bounding box center [395, 21] width 741 height 43
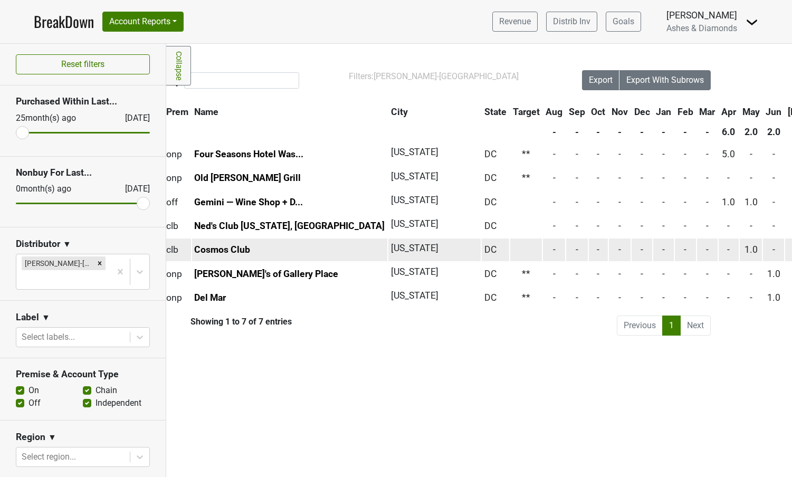
scroll to position [0, 29]
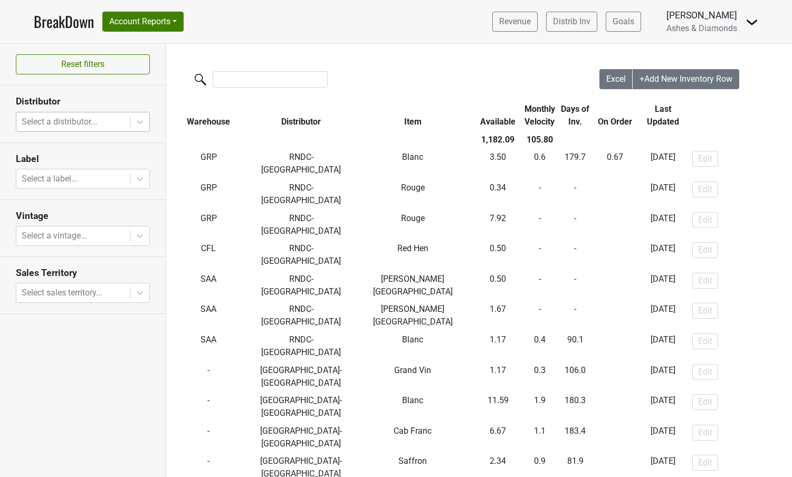
click at [81, 121] on div "Select a distributor..." at bounding box center [73, 122] width 103 height 13
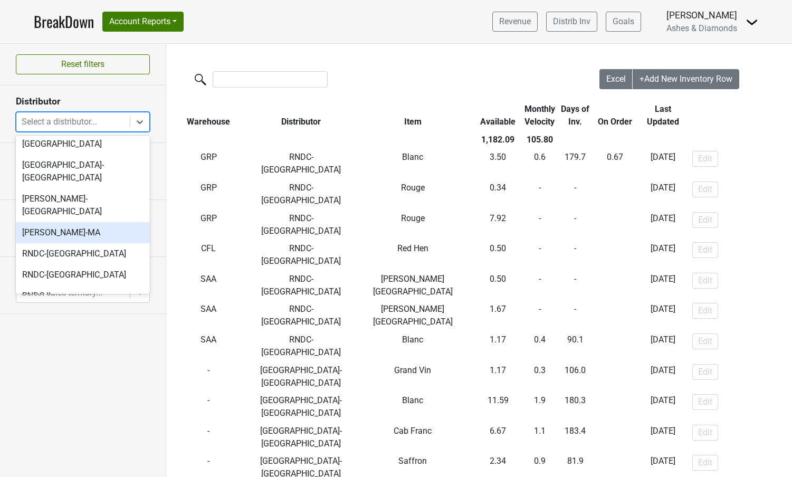
scroll to position [297, 0]
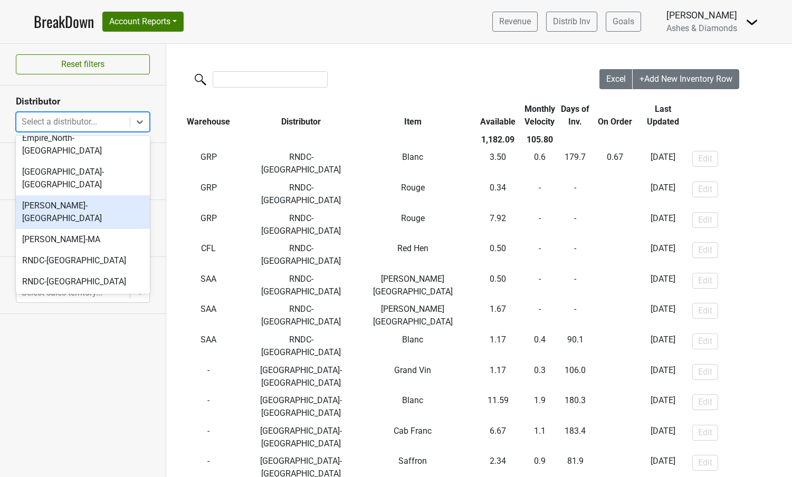
click at [84, 195] on div "Kellogg-DC" at bounding box center [83, 212] width 134 height 34
